Goal: Information Seeking & Learning: Learn about a topic

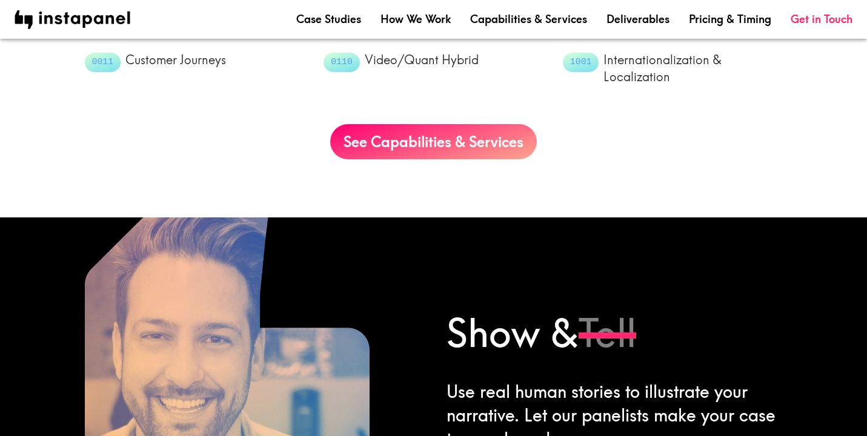
scroll to position [1321, 0]
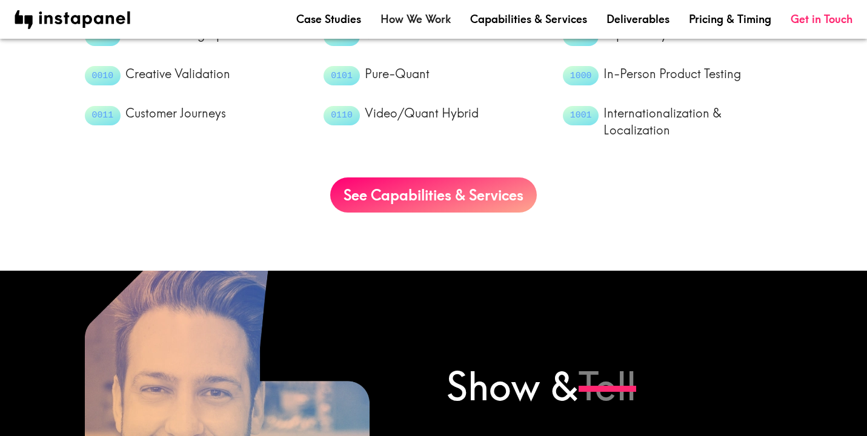
click at [413, 18] on link "How We Work" at bounding box center [415, 19] width 70 height 15
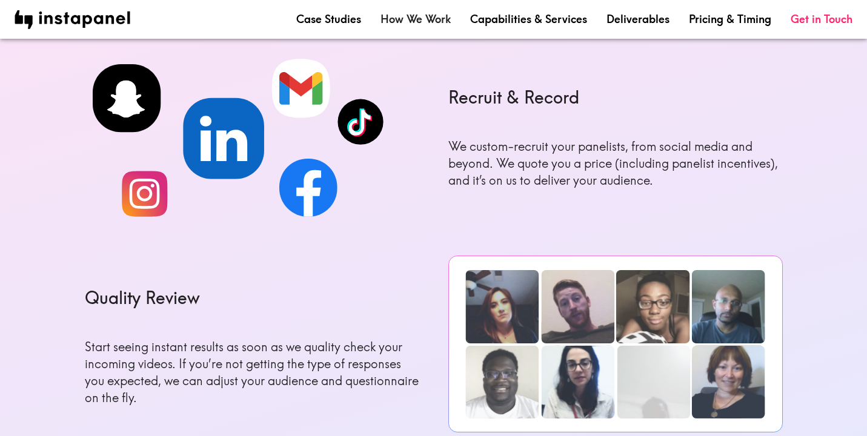
scroll to position [700, 0]
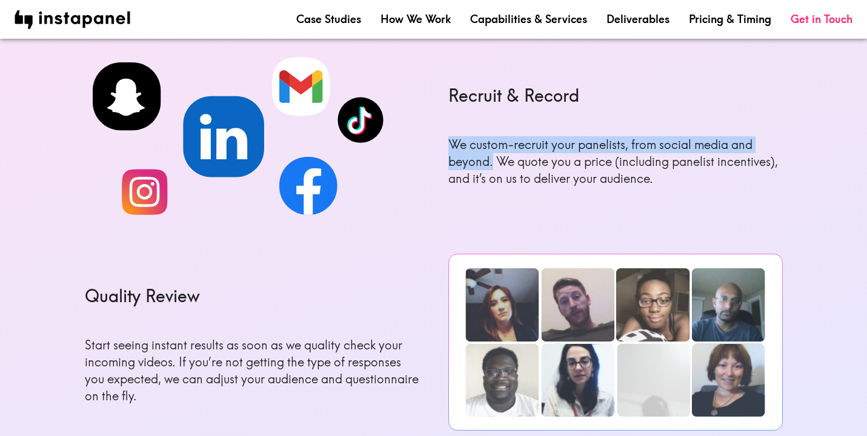
drag, startPoint x: 451, startPoint y: 145, endPoint x: 491, endPoint y: 158, distance: 42.4
click at [491, 158] on p "We custom-recruit your panelists, from social media and beyond. We quote you a …" at bounding box center [615, 161] width 334 height 51
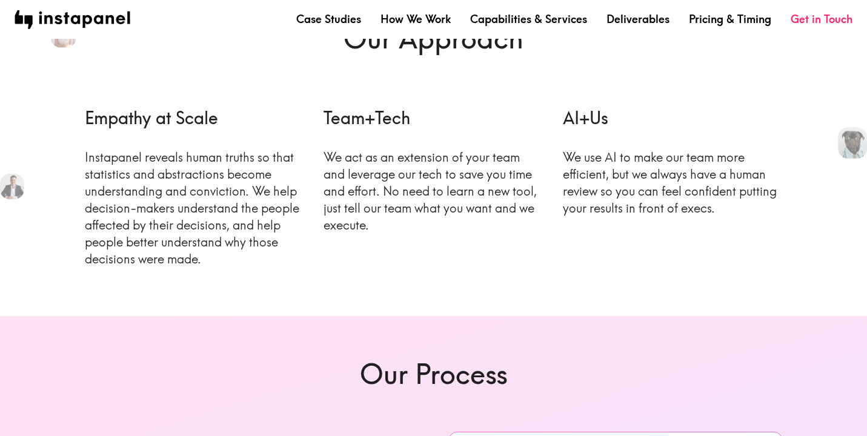
scroll to position [0, 0]
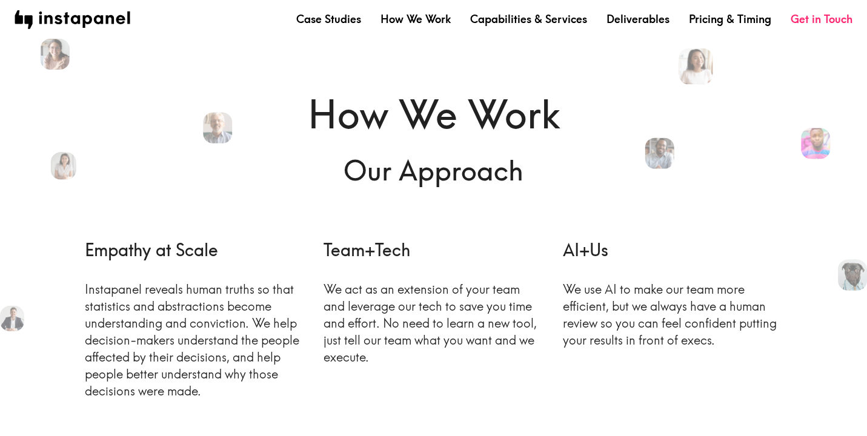
click at [503, 27] on nav "Case Studies How We Work Capabilities & Services Deliverables Pricing & Timing …" at bounding box center [434, 19] width 838 height 19
click at [499, 23] on link "Capabilities & Services" at bounding box center [528, 19] width 117 height 15
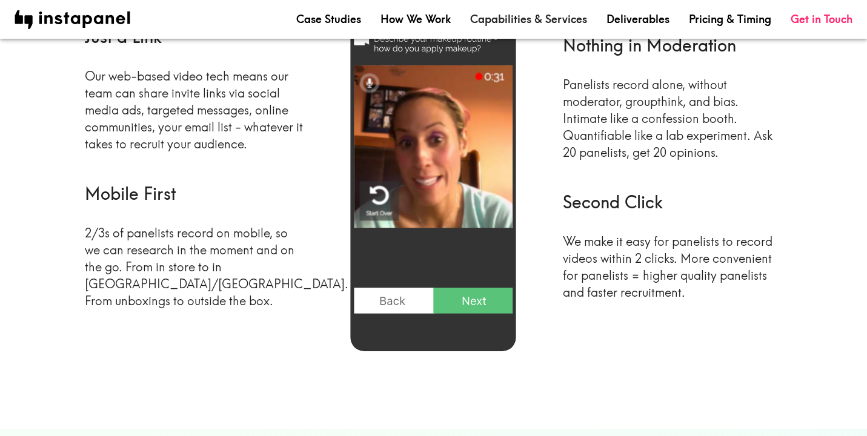
scroll to position [362, 0]
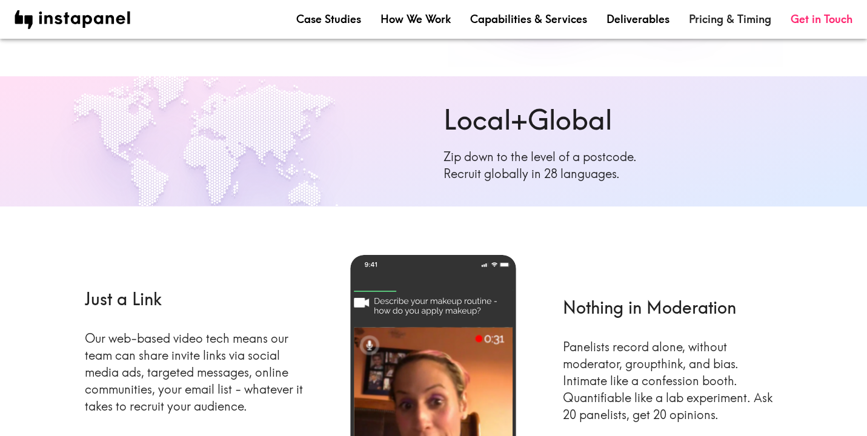
click at [719, 22] on link "Pricing & Timing" at bounding box center [730, 19] width 82 height 15
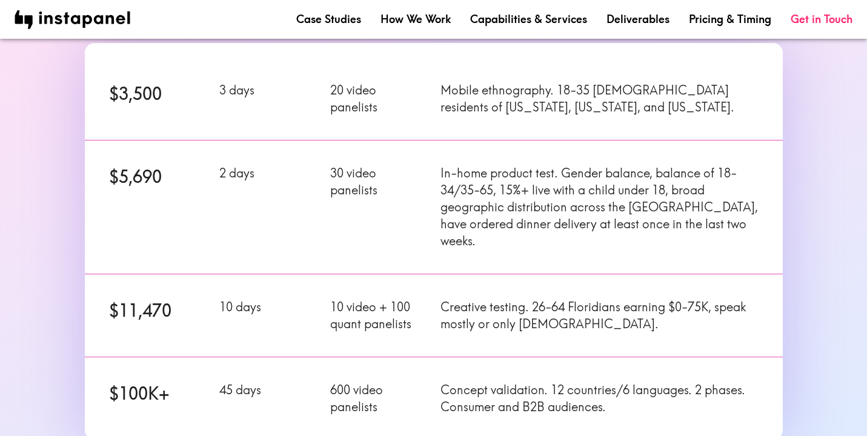
scroll to position [201, 0]
